Goal: Task Accomplishment & Management: Use online tool/utility

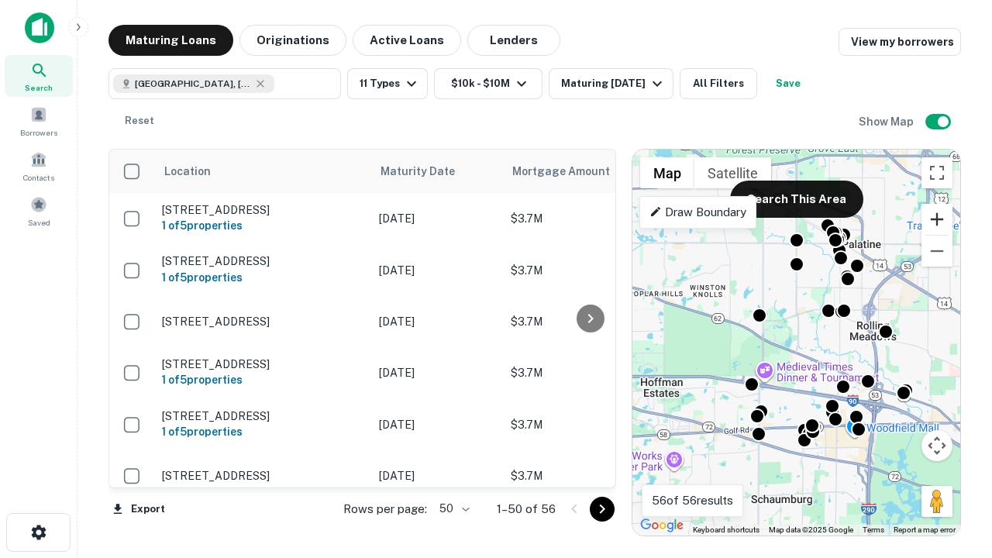
click at [937, 219] on button "Zoom in" at bounding box center [937, 219] width 31 height 31
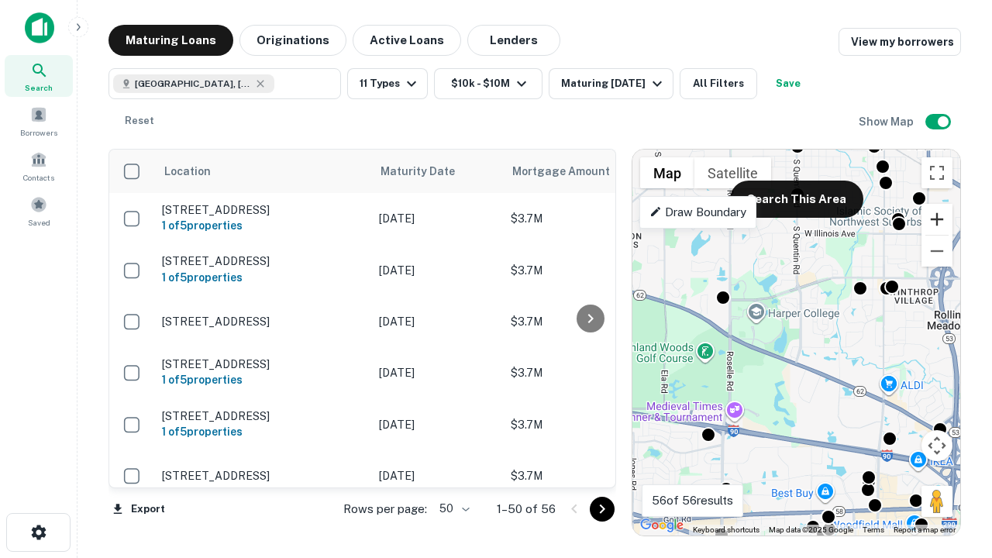
click at [937, 219] on button "Zoom in" at bounding box center [937, 219] width 31 height 31
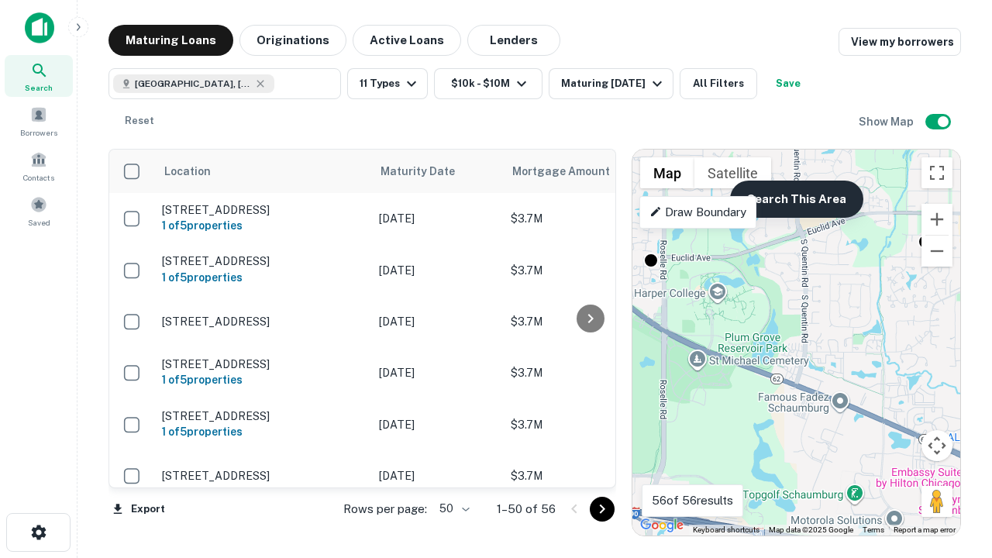
click at [796, 199] on button "Search This Area" at bounding box center [796, 199] width 133 height 37
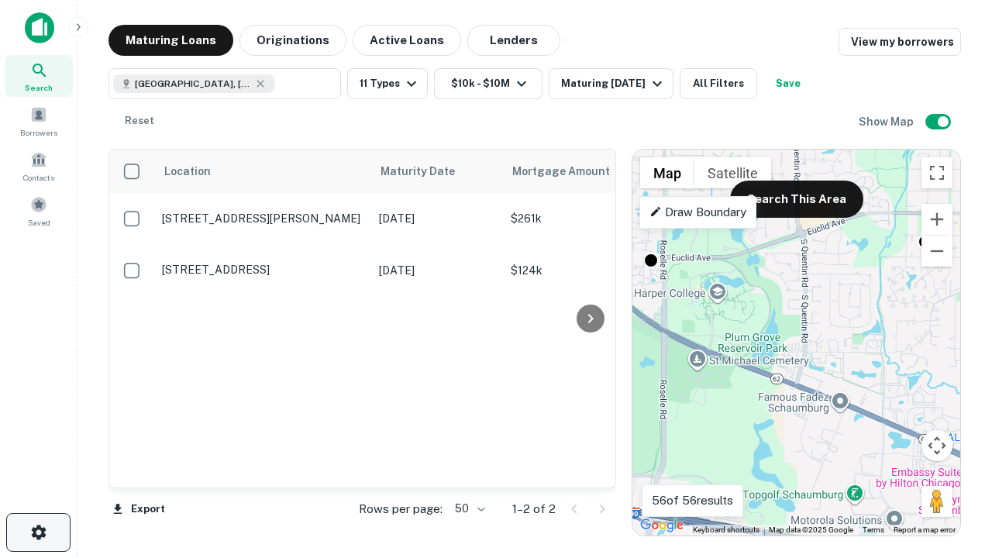
click at [38, 533] on icon "button" at bounding box center [38, 532] width 19 height 19
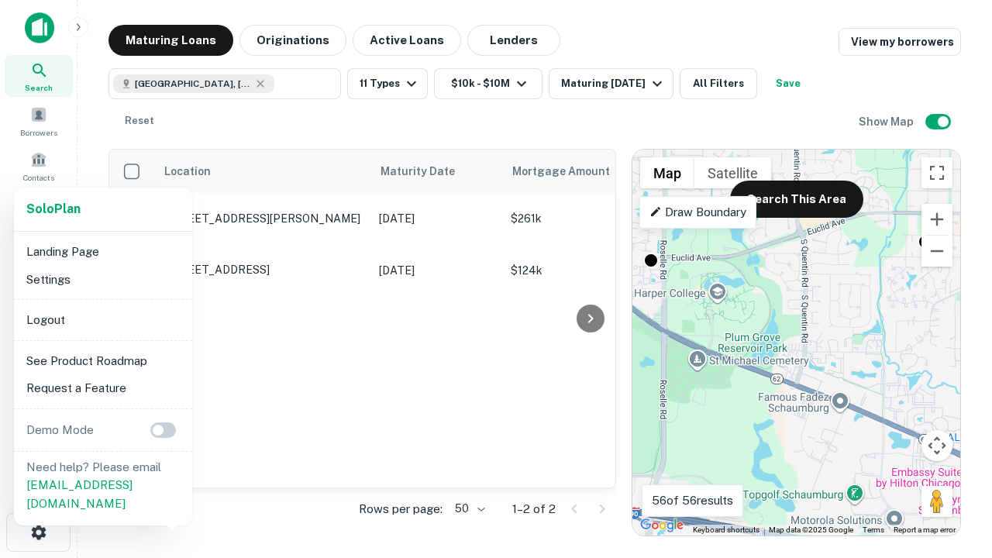
click at [102, 319] on li "Logout" at bounding box center [103, 320] width 166 height 28
